Goal: Task Accomplishment & Management: Use online tool/utility

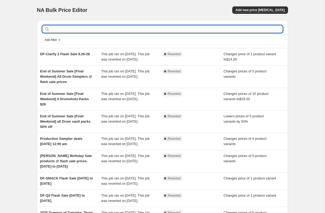
click at [95, 30] on input "text" at bounding box center [167, 28] width 232 height 7
click at [265, 8] on button "Add new price change job" at bounding box center [259, 9] width 55 height 7
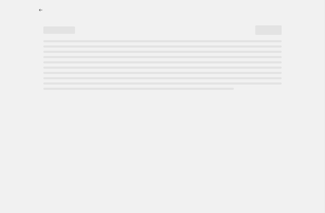
select select "percentage"
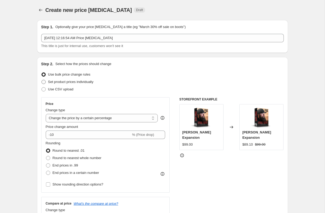
click at [44, 82] on span at bounding box center [43, 82] width 4 height 4
click at [42, 80] on input "Set product prices individually" at bounding box center [41, 80] width 0 height 0
radio input "true"
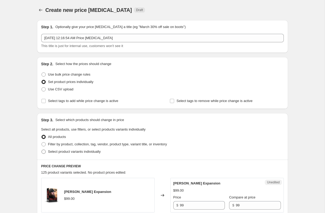
click at [45, 153] on span at bounding box center [43, 151] width 4 height 4
click at [42, 150] on input "Select product variants individually" at bounding box center [41, 149] width 0 height 0
radio input "true"
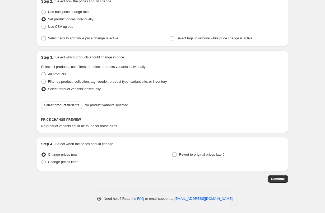
scroll to position [63, 0]
click at [64, 106] on span "Select product variants" at bounding box center [61, 105] width 35 height 4
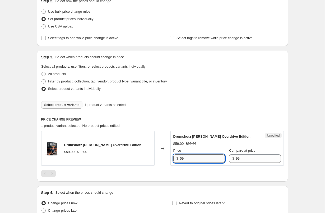
click at [189, 160] on input "59" at bounding box center [202, 158] width 45 height 8
drag, startPoint x: 189, startPoint y: 160, endPoint x: 178, endPoint y: 159, distance: 11.2
click at [178, 159] on div "$ 59" at bounding box center [198, 158] width 51 height 8
type input "39"
click at [183, 90] on div "Select product variants individually" at bounding box center [162, 88] width 242 height 7
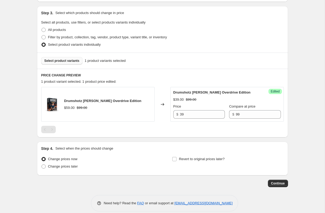
scroll to position [113, 0]
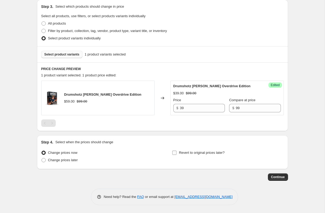
click at [174, 152] on input "Revert to original prices later?" at bounding box center [174, 152] width 4 height 4
checkbox input "true"
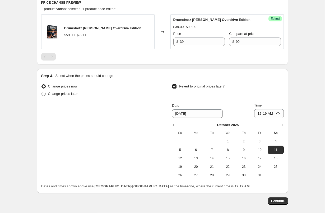
scroll to position [182, 0]
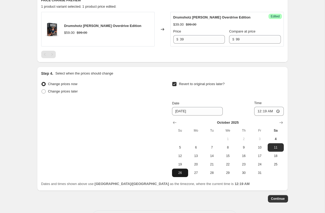
click at [182, 175] on button "26" at bounding box center [180, 172] width 16 height 8
type input "10/26/2025"
click at [265, 112] on input "00:19" at bounding box center [269, 111] width 30 height 9
click at [265, 112] on input "00:00" at bounding box center [269, 111] width 30 height 9
click at [272, 112] on input "00:00" at bounding box center [269, 111] width 30 height 9
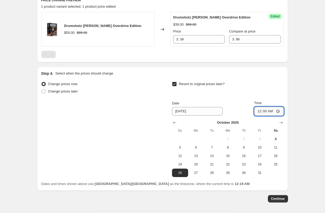
type input "12:00"
click at [192, 175] on button "27" at bounding box center [196, 172] width 16 height 8
type input "10/27/2025"
click at [277, 199] on span "Continue" at bounding box center [278, 198] width 14 height 4
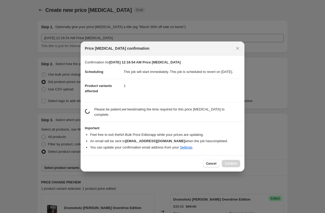
scroll to position [0, 0]
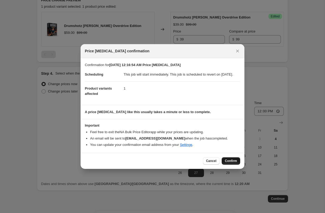
click at [229, 163] on span "Confirm" at bounding box center [231, 161] width 12 height 4
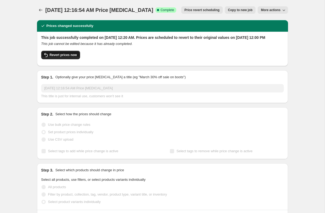
click at [58, 57] on span "Revert prices now" at bounding box center [63, 55] width 27 height 4
checkbox input "false"
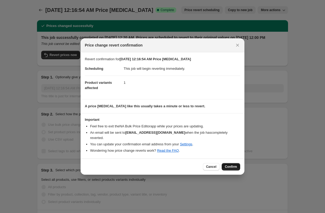
click at [234, 164] on span "Confirm" at bounding box center [231, 166] width 12 height 4
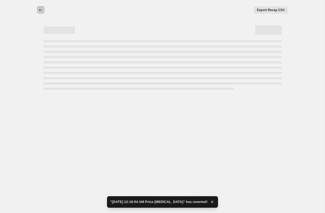
click at [40, 11] on icon "Price change jobs" at bounding box center [40, 9] width 5 height 5
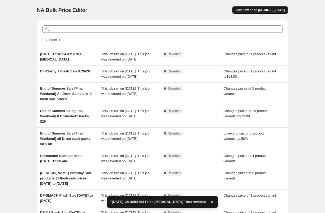
click at [251, 11] on span "Add new price change job" at bounding box center [259, 10] width 49 height 4
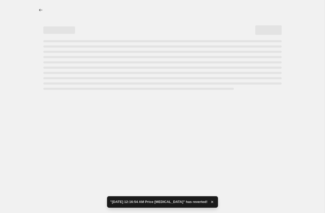
select select "percentage"
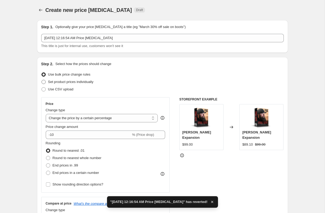
click at [45, 82] on span at bounding box center [43, 82] width 4 height 4
click at [42, 80] on input "Set product prices individually" at bounding box center [41, 80] width 0 height 0
radio input "true"
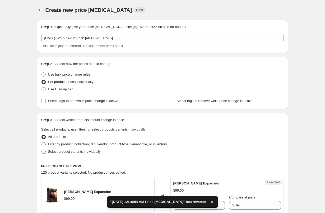
click at [44, 153] on span at bounding box center [43, 151] width 4 height 4
click at [42, 150] on input "Select product variants individually" at bounding box center [41, 149] width 0 height 0
radio input "true"
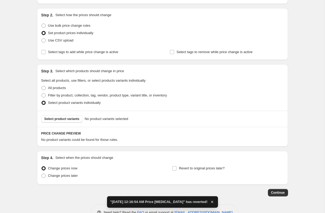
scroll to position [53, 0]
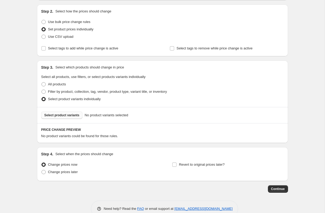
click at [73, 117] on span "Select product variants" at bounding box center [61, 115] width 35 height 4
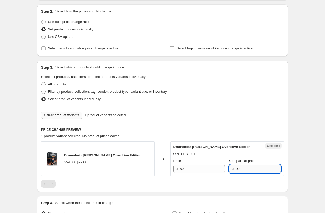
click at [238, 172] on input "99" at bounding box center [257, 168] width 45 height 8
type input "9"
type input "59"
click at [181, 168] on input "59" at bounding box center [202, 168] width 45 height 8
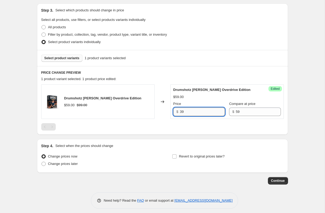
scroll to position [113, 0]
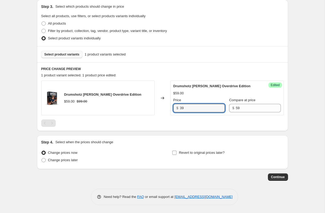
type input "39"
click at [177, 153] on label "Revert to original prices later?" at bounding box center [198, 152] width 53 height 7
click at [176, 153] on input "Revert to original prices later?" at bounding box center [174, 152] width 4 height 4
checkbox input "true"
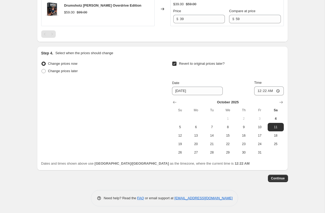
scroll to position [203, 0]
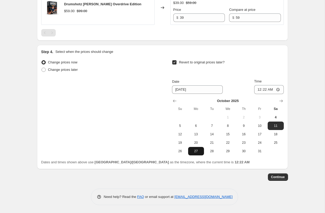
click at [194, 153] on span "27" at bounding box center [196, 151] width 12 height 4
type input "10/27/2025"
click at [264, 89] on input "00:22" at bounding box center [269, 89] width 30 height 9
type input "12:00"
click at [282, 177] on span "Continue" at bounding box center [278, 177] width 14 height 4
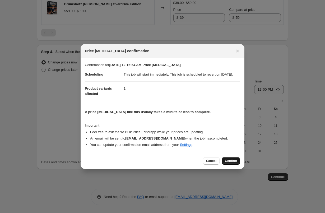
click at [234, 162] on span "Confirm" at bounding box center [231, 161] width 12 height 4
